Goal: Task Accomplishment & Management: Complete application form

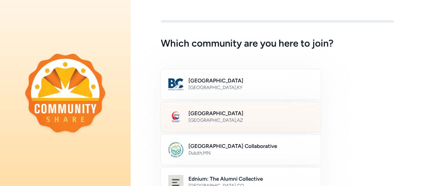
click at [223, 109] on h2 "[GEOGRAPHIC_DATA]" at bounding box center [251, 113] width 125 height 8
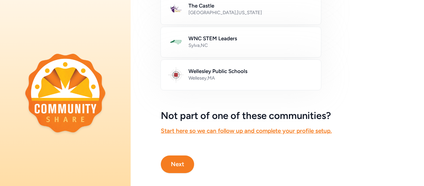
scroll to position [414, 0]
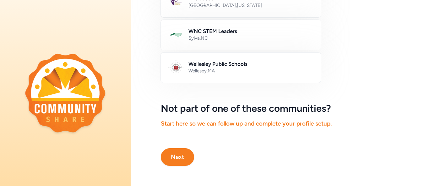
click at [179, 149] on button "Next" at bounding box center [177, 157] width 33 height 18
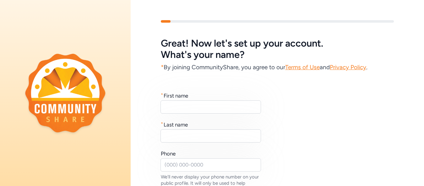
click at [183, 97] on div "First name" at bounding box center [176, 96] width 25 height 8
click at [181, 110] on input "text" at bounding box center [211, 106] width 101 height 13
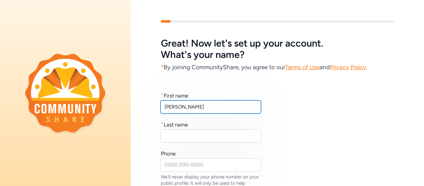
type input "[PERSON_NAME]"
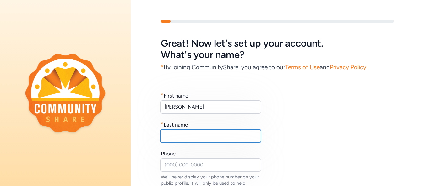
click at [177, 140] on input "text" at bounding box center [211, 135] width 101 height 13
type input "[PERSON_NAME]"
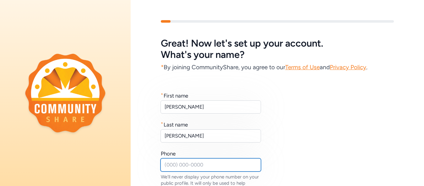
click at [170, 161] on input "text" at bounding box center [211, 164] width 101 height 13
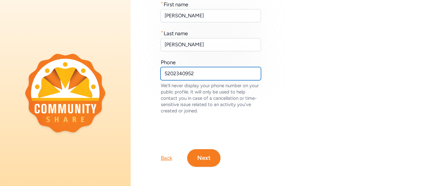
scroll to position [92, 0]
type input "5202340952"
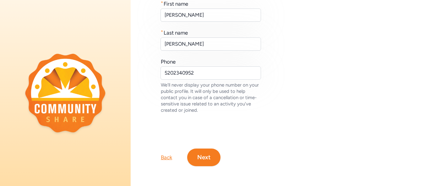
click at [203, 155] on button "Next" at bounding box center [203, 157] width 33 height 18
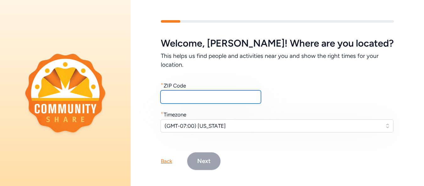
click at [198, 96] on input "text" at bounding box center [211, 96] width 101 height 13
type input "85635"
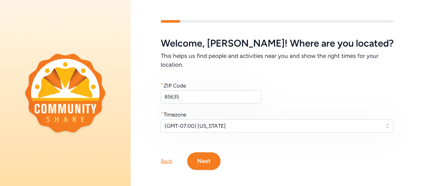
click at [214, 161] on button "Next" at bounding box center [203, 161] width 33 height 18
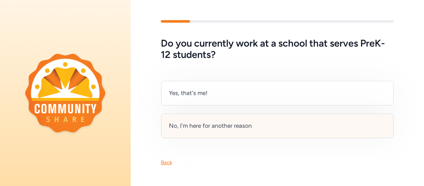
click at [294, 131] on div "No, I'm here for another reason" at bounding box center [277, 125] width 233 height 25
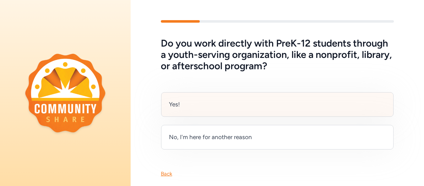
click at [272, 109] on div "Yes!" at bounding box center [277, 104] width 233 height 25
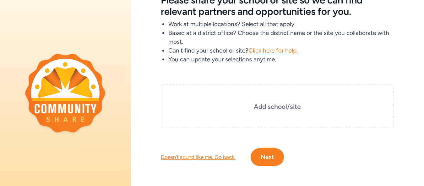
scroll to position [48, 0]
click at [288, 102] on h3 "Add school/site" at bounding box center [278, 106] width 202 height 9
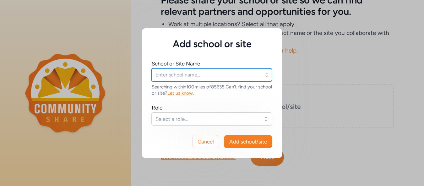
click at [177, 74] on input "text" at bounding box center [211, 74] width 121 height 13
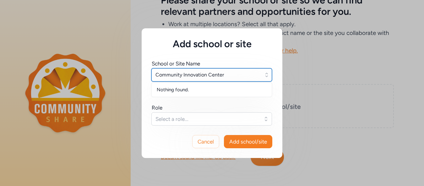
type input "Community Innovation Center"
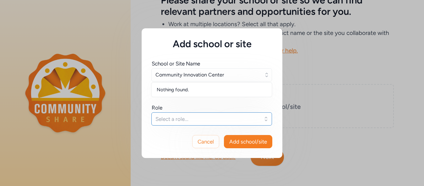
click at [185, 119] on span "Select a role..." at bounding box center [208, 119] width 104 height 8
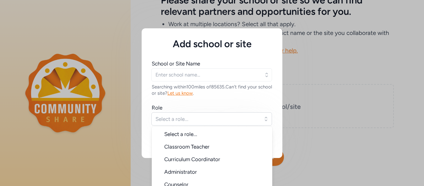
click at [246, 102] on div "School or Site Name Searching within 100 miles of 85635 . Can't find your schoo…" at bounding box center [212, 92] width 121 height 65
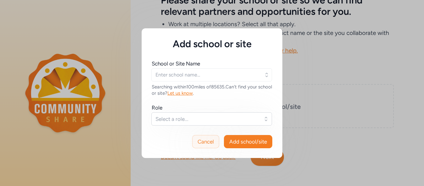
click at [201, 142] on span "Cancel" at bounding box center [206, 142] width 16 height 8
click at [204, 140] on span "Cancel" at bounding box center [206, 142] width 16 height 8
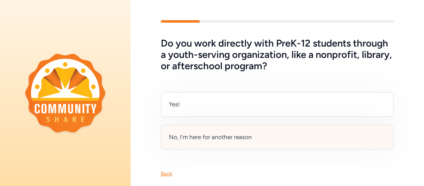
click at [259, 137] on div "No, I'm here for another reason" at bounding box center [277, 137] width 233 height 25
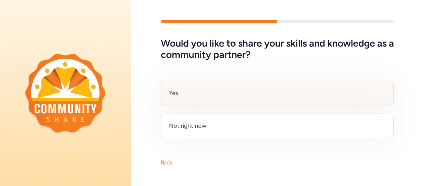
click at [190, 97] on div "Yes!" at bounding box center [277, 93] width 233 height 25
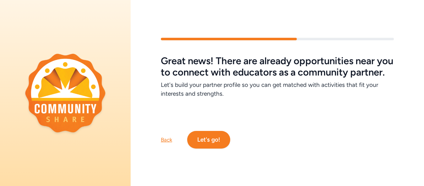
click at [222, 140] on button "Let's go!" at bounding box center [208, 140] width 43 height 18
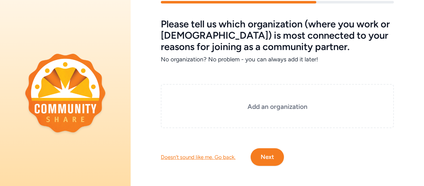
scroll to position [22, 0]
click at [274, 108] on div "Add an organization" at bounding box center [277, 106] width 233 height 44
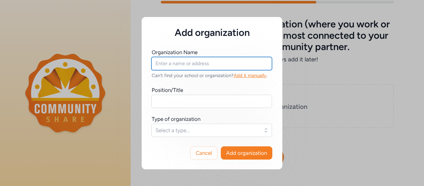
click at [215, 63] on input "text" at bounding box center [211, 63] width 121 height 13
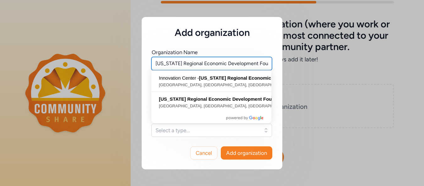
scroll to position [0, 7]
type input "[US_STATE] Regional Economic Development Foundation"
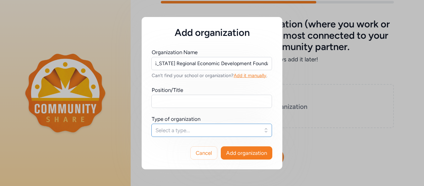
scroll to position [0, 0]
click at [255, 124] on button "Select a type..." at bounding box center [211, 130] width 121 height 13
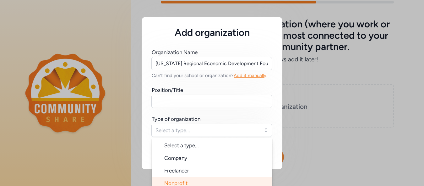
click at [172, 185] on li "Nonprofit" at bounding box center [212, 183] width 121 height 13
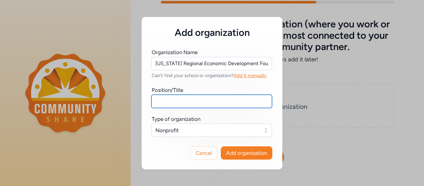
click at [179, 102] on input "text" at bounding box center [211, 101] width 121 height 13
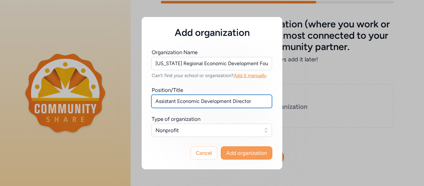
type input "Assistant Economic Development Director"
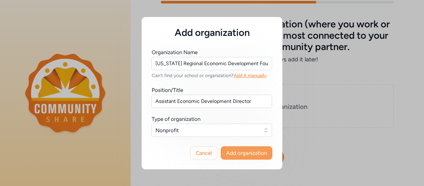
click at [250, 150] on span "Add organization" at bounding box center [246, 153] width 41 height 8
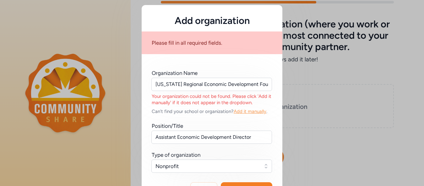
click at [257, 111] on span "Add it manually" at bounding box center [250, 111] width 33 height 6
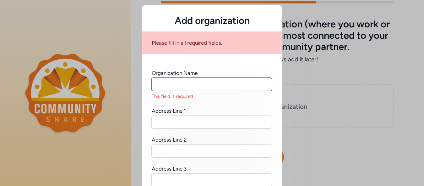
click at [175, 82] on input "text" at bounding box center [211, 84] width 121 height 13
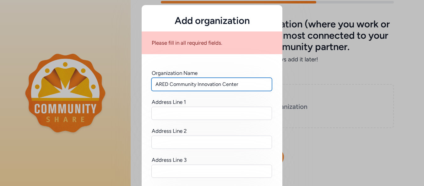
type input "ARED Community Innovation Center"
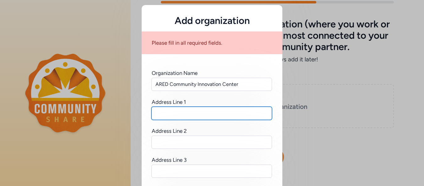
click at [175, 113] on input "text" at bounding box center [211, 113] width 121 height 13
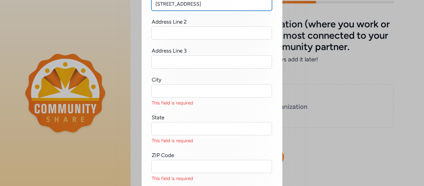
scroll to position [111, 0]
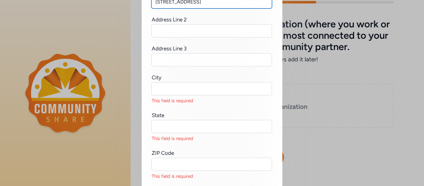
type input "[STREET_ADDRESS]"
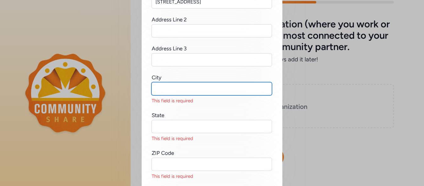
click at [179, 89] on input "text" at bounding box center [211, 88] width 121 height 13
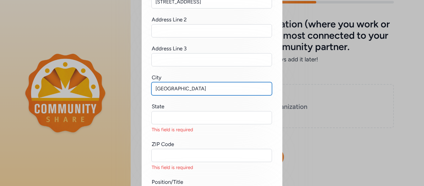
type input "[GEOGRAPHIC_DATA]"
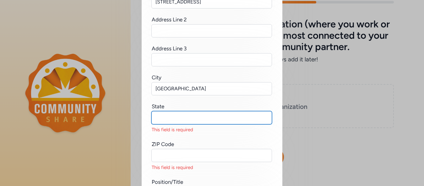
click at [166, 119] on input "text" at bounding box center [211, 117] width 121 height 13
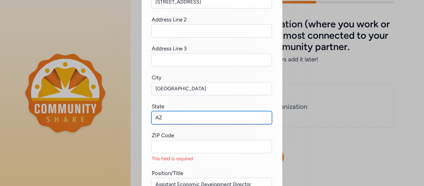
type input "AZ"
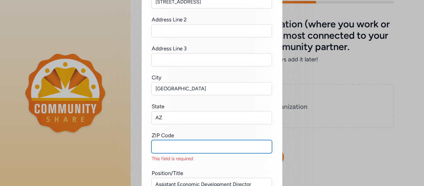
click at [166, 150] on input "text" at bounding box center [211, 146] width 121 height 13
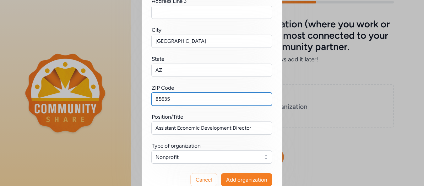
scroll to position [174, 0]
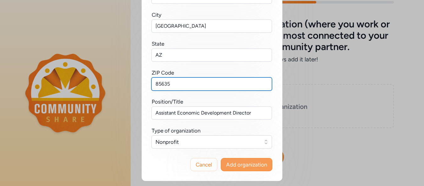
type input "85635"
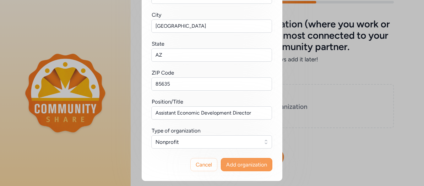
click at [231, 169] on button "Add organization" at bounding box center [247, 164] width 52 height 13
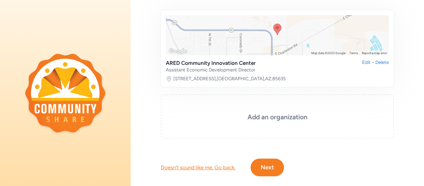
scroll to position [101, 0]
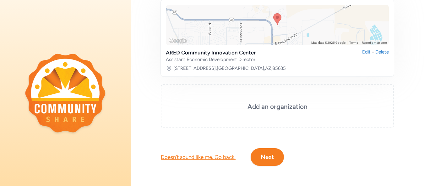
click at [272, 150] on button "Next" at bounding box center [267, 157] width 33 height 18
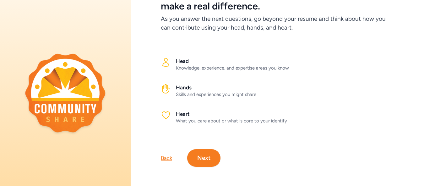
scroll to position [54, 0]
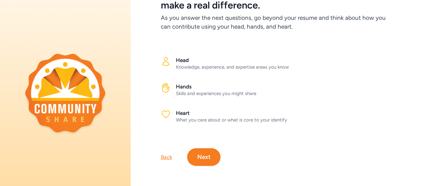
click at [396, 60] on div "Head Knowledge, experience, and expertise areas you know Hands Skills and exper…" at bounding box center [278, 79] width 294 height 97
click at [210, 151] on button "Next" at bounding box center [203, 157] width 33 height 18
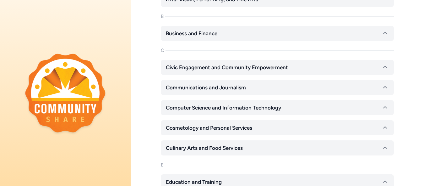
scroll to position [165, 0]
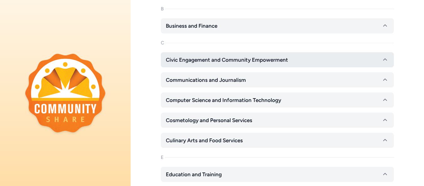
click at [382, 57] on icon "button" at bounding box center [386, 60] width 8 height 8
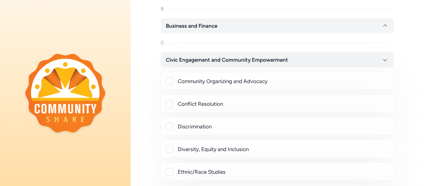
click at [170, 81] on div at bounding box center [170, 81] width 8 height 8
checkbox input "true"
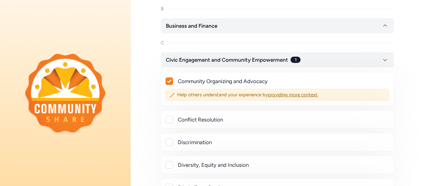
click at [172, 121] on div at bounding box center [170, 120] width 8 height 8
checkbox input "true"
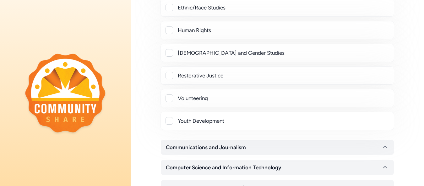
scroll to position [363, 0]
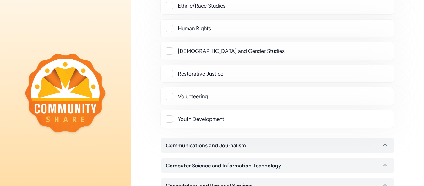
click at [168, 95] on div at bounding box center [170, 96] width 8 height 8
checkbox input "true"
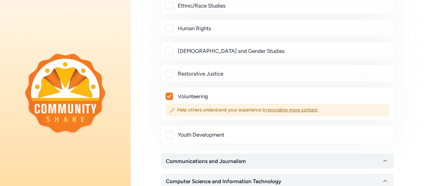
click at [170, 136] on div at bounding box center [170, 135] width 8 height 8
checkbox input "true"
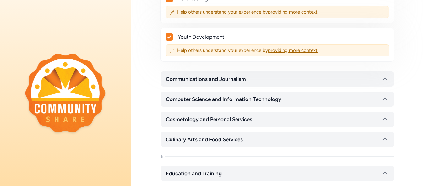
scroll to position [497, 0]
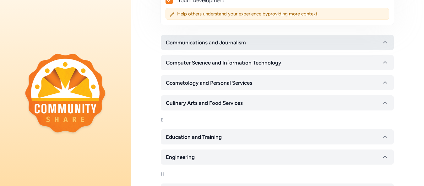
click at [343, 41] on button "Communications and Journalism" at bounding box center [277, 42] width 233 height 15
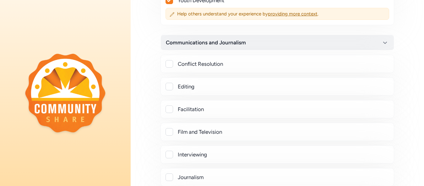
click at [170, 84] on div at bounding box center [170, 87] width 8 height 8
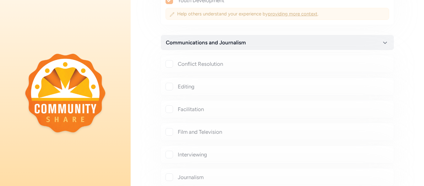
checkbox input "true"
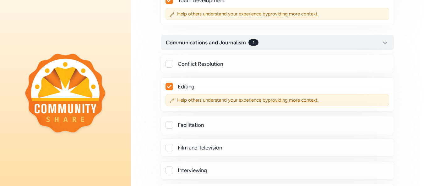
click at [173, 133] on div "Facilitation" at bounding box center [278, 125] width 234 height 18
click at [167, 123] on div at bounding box center [170, 125] width 8 height 8
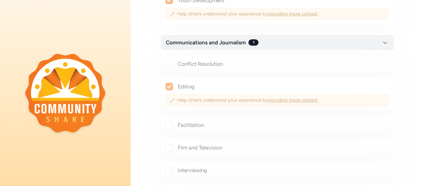
checkbox input "true"
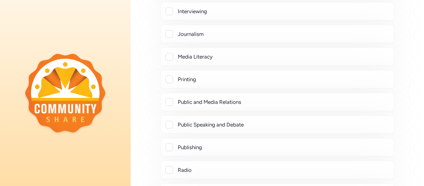
scroll to position [674, 0]
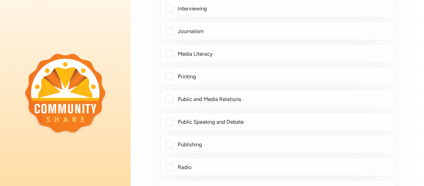
click at [169, 96] on div at bounding box center [170, 99] width 8 height 8
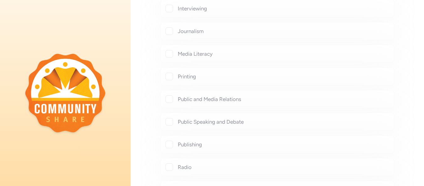
checkbox input "true"
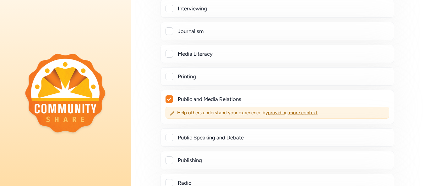
click at [174, 137] on div "Public Speaking and Debate" at bounding box center [277, 138] width 223 height 8
click at [171, 136] on div at bounding box center [170, 138] width 8 height 8
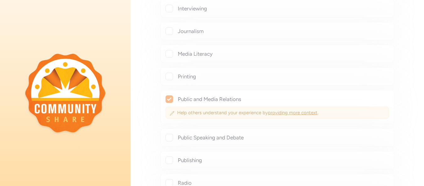
checkbox input "true"
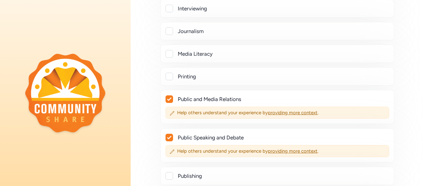
click at [169, 74] on div at bounding box center [170, 77] width 8 height 8
checkbox input "true"
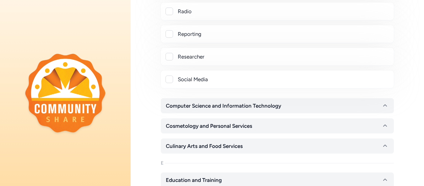
scroll to position [880, 0]
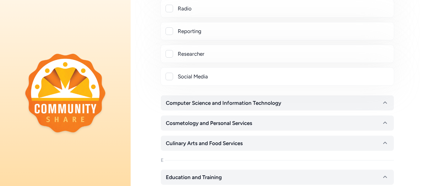
click at [169, 77] on div at bounding box center [170, 77] width 8 height 8
checkbox input "true"
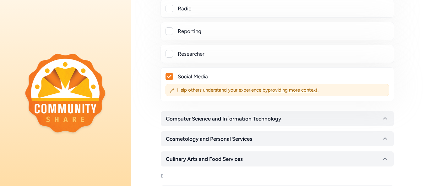
click at [170, 54] on div at bounding box center [170, 54] width 8 height 8
checkbox input "true"
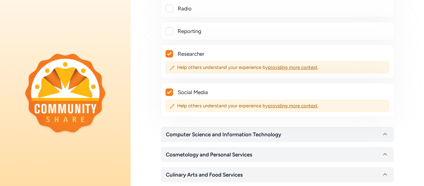
drag, startPoint x: 419, startPoint y: 108, endPoint x: 419, endPoint y: 115, distance: 6.9
